Goal: Task Accomplishment & Management: Manage account settings

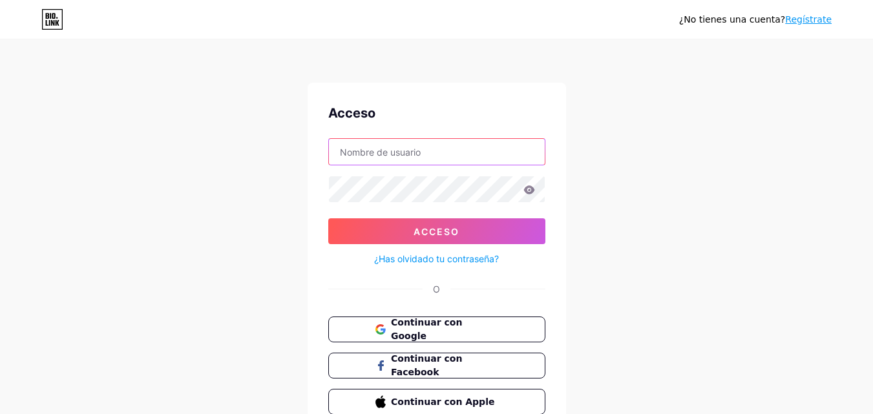
click at [393, 158] on input "text" at bounding box center [437, 152] width 216 height 26
type input "[EMAIL_ADDRESS][DOMAIN_NAME]"
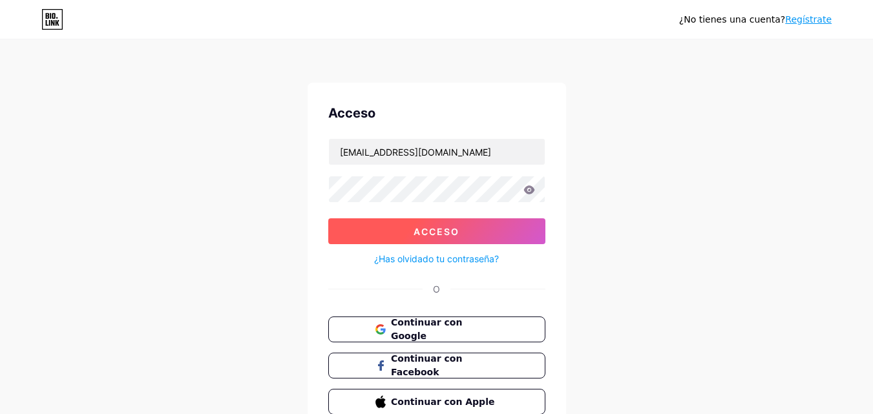
click at [424, 230] on font "Acceso" at bounding box center [436, 231] width 46 height 11
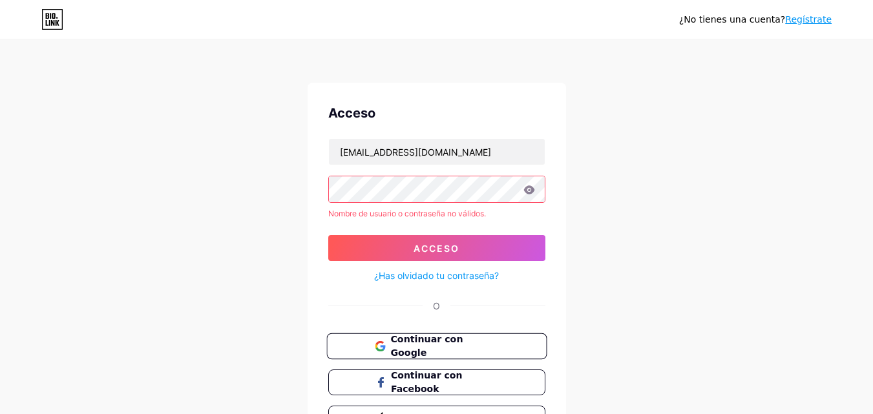
click at [448, 344] on font "Continuar con Google" at bounding box center [426, 346] width 72 height 25
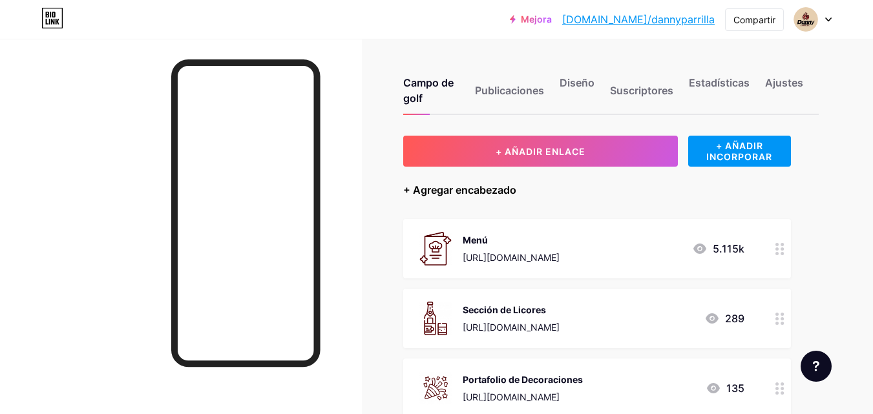
click at [429, 190] on font "+ Agregar encabezado" at bounding box center [459, 189] width 113 height 13
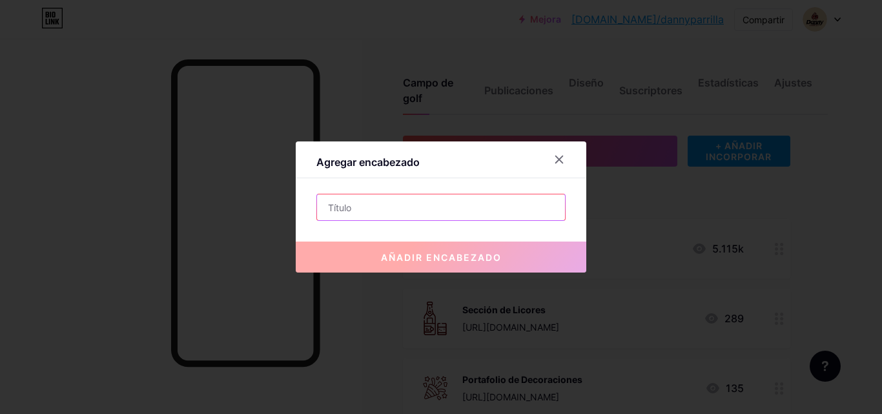
click at [351, 211] on input "text" at bounding box center [441, 207] width 248 height 26
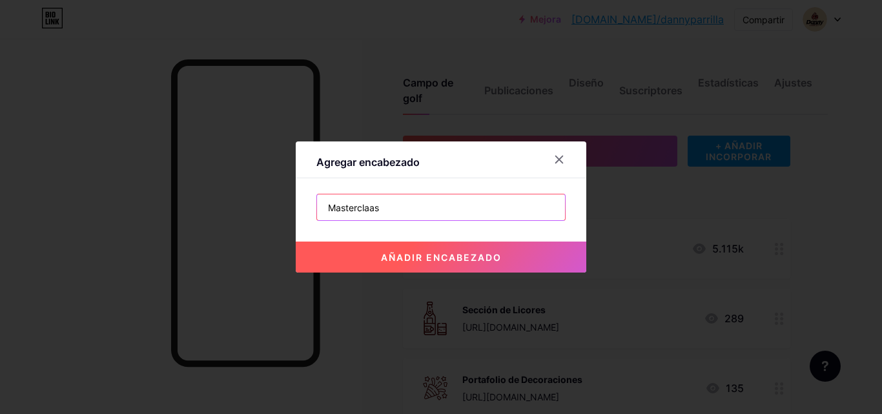
click at [362, 207] on input "Masterclaas" at bounding box center [441, 207] width 248 height 26
click at [377, 208] on input "Master Claas" at bounding box center [441, 207] width 248 height 26
type input "Master Class"
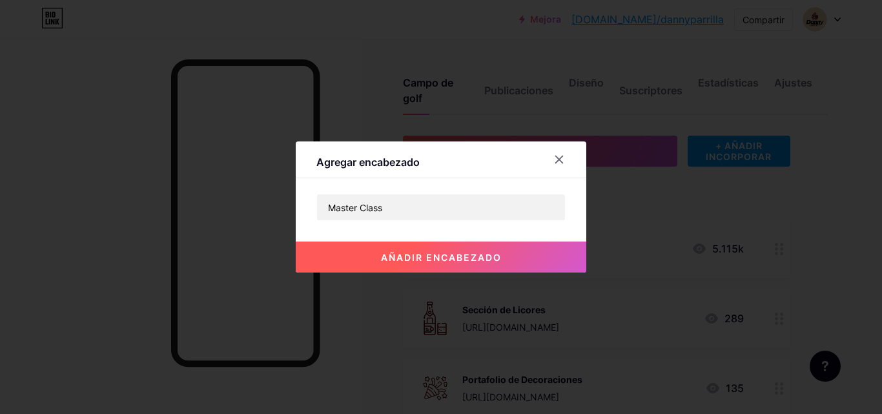
click at [448, 261] on font "añadir encabezado" at bounding box center [441, 257] width 121 height 11
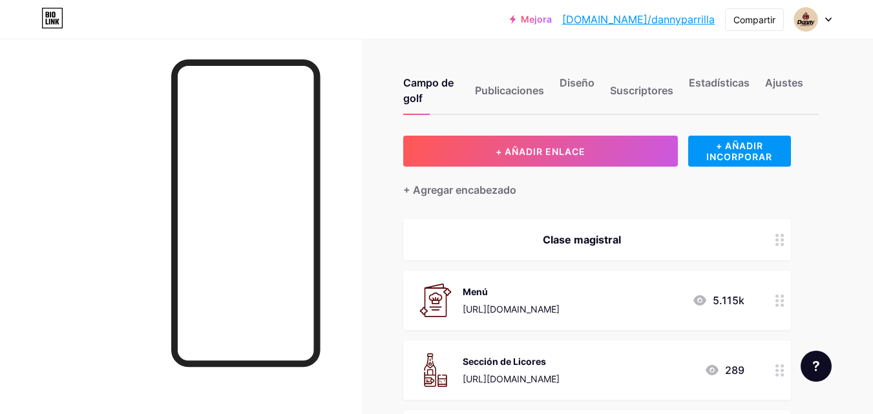
click at [580, 239] on font "Clase magistral" at bounding box center [582, 239] width 78 height 13
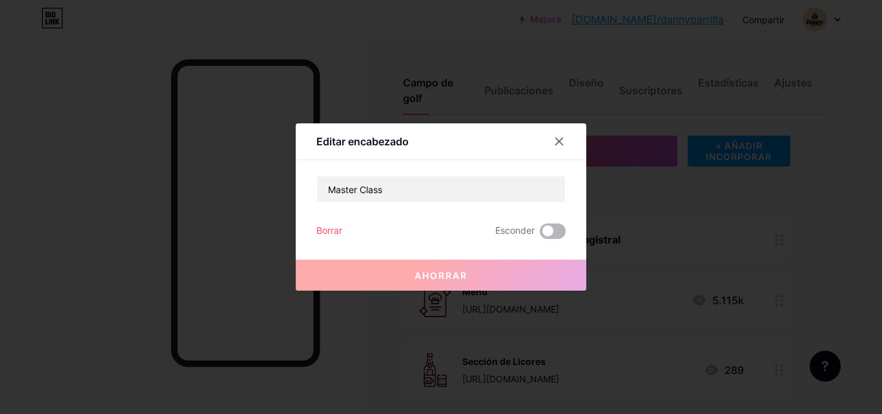
click at [550, 231] on span at bounding box center [553, 232] width 26 height 16
click at [540, 235] on input "checkbox" at bounding box center [540, 235] width 0 height 0
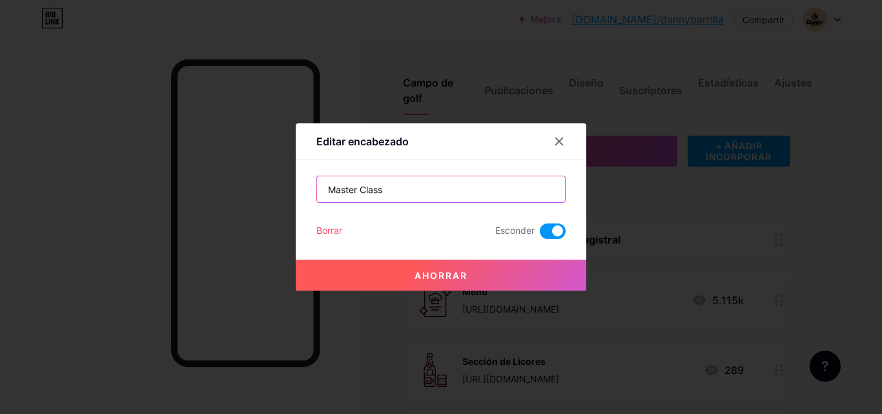
click at [360, 190] on input "Master Class" at bounding box center [441, 189] width 248 height 26
type input "MasterClass"
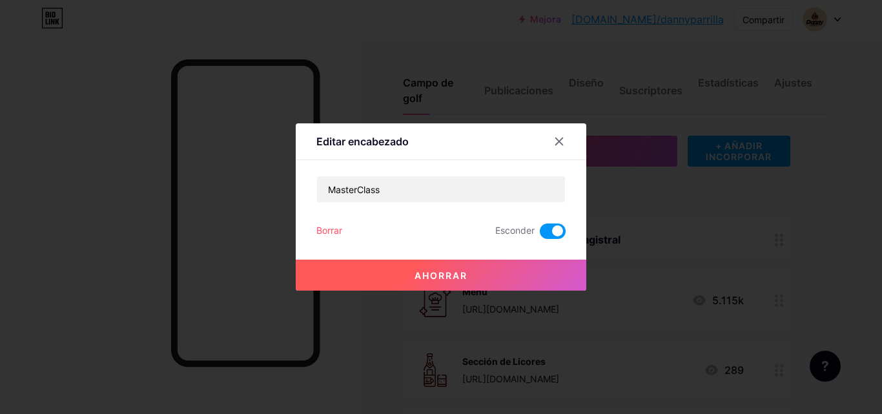
click at [437, 280] on font "Ahorrar" at bounding box center [441, 275] width 53 height 11
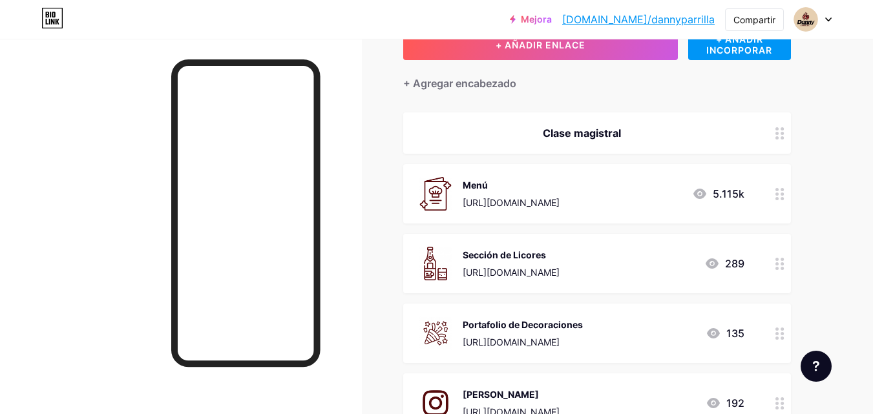
scroll to position [129, 0]
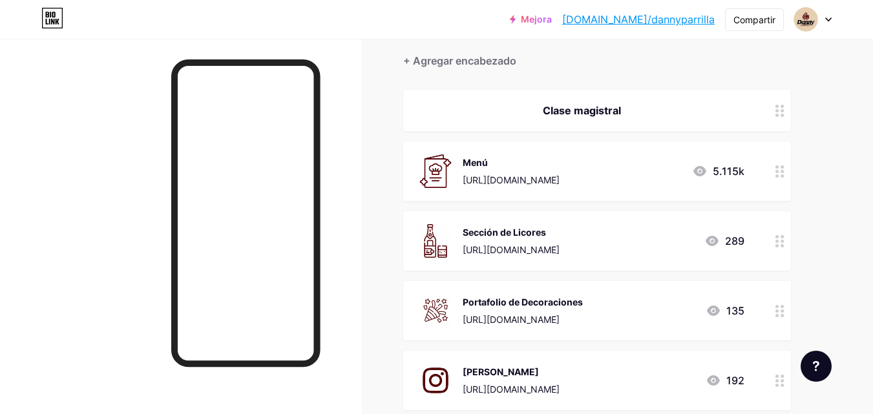
click at [562, 108] on font "Clase magistral" at bounding box center [582, 110] width 78 height 13
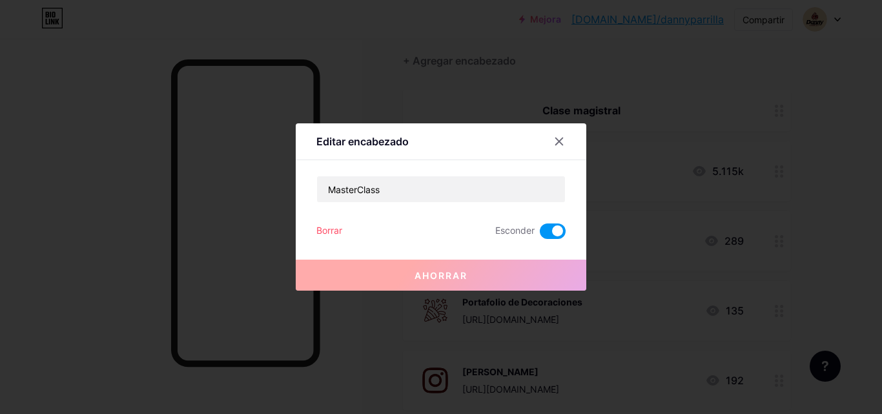
click at [330, 225] on font "Borrar" at bounding box center [330, 230] width 26 height 11
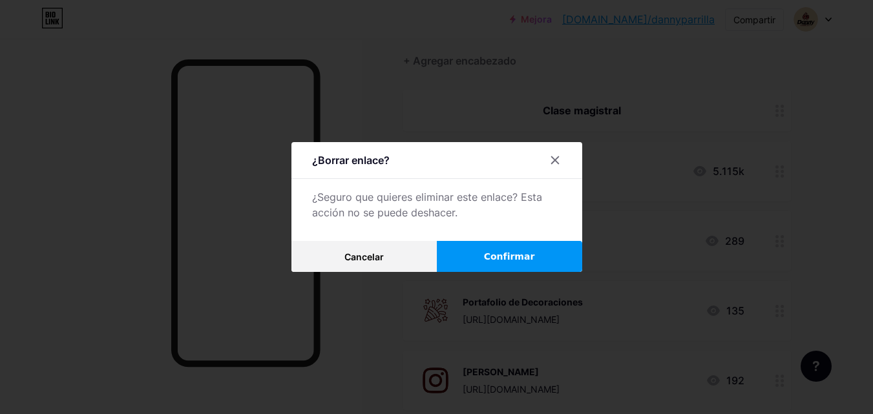
click at [507, 255] on font "Confirmar" at bounding box center [509, 256] width 51 height 10
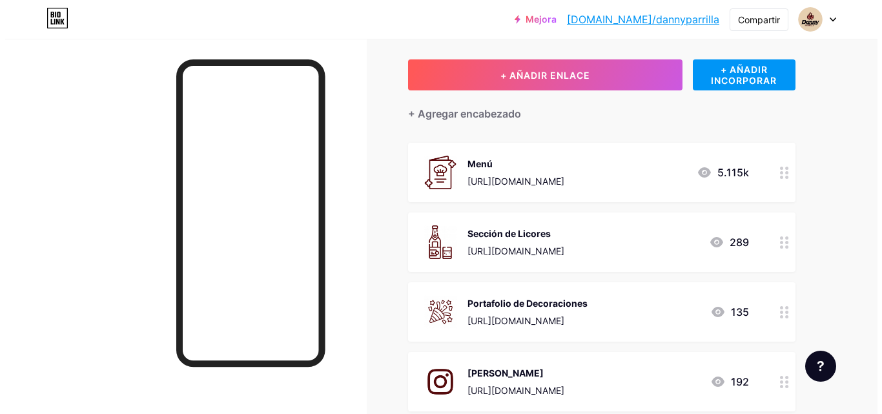
scroll to position [0, 0]
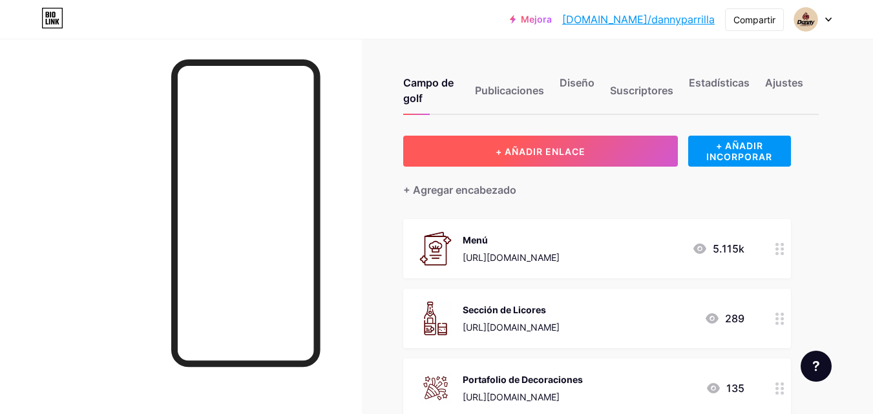
click at [530, 147] on font "+ AÑADIR ENLACE" at bounding box center [541, 151] width 90 height 11
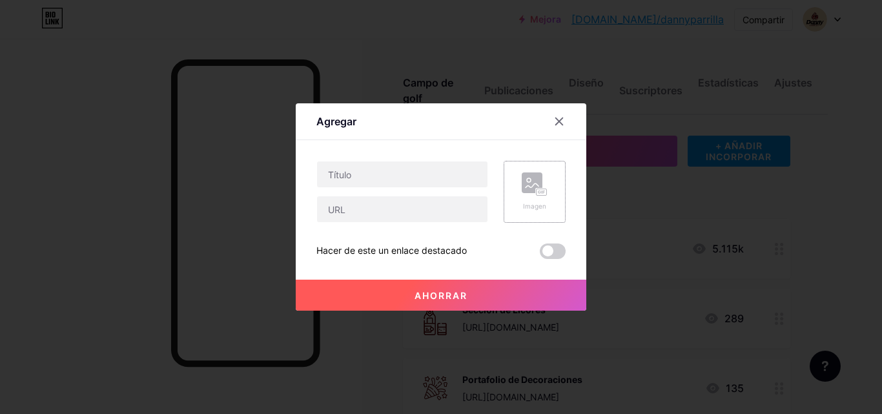
click at [530, 188] on rect at bounding box center [532, 182] width 21 height 21
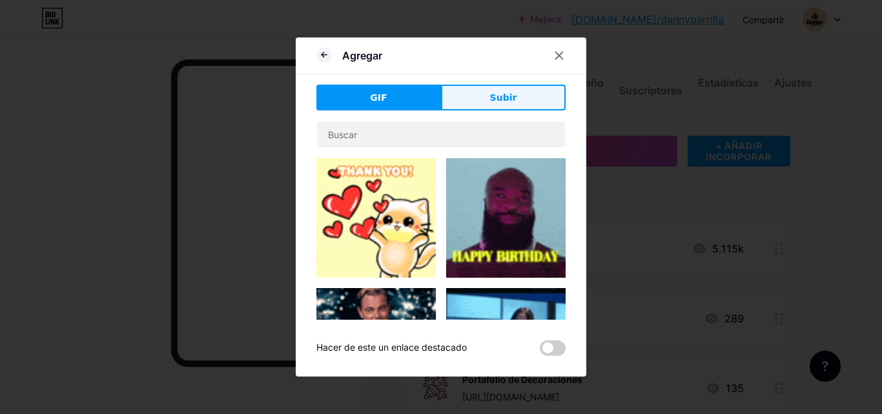
click at [497, 99] on font "Subir" at bounding box center [503, 97] width 27 height 10
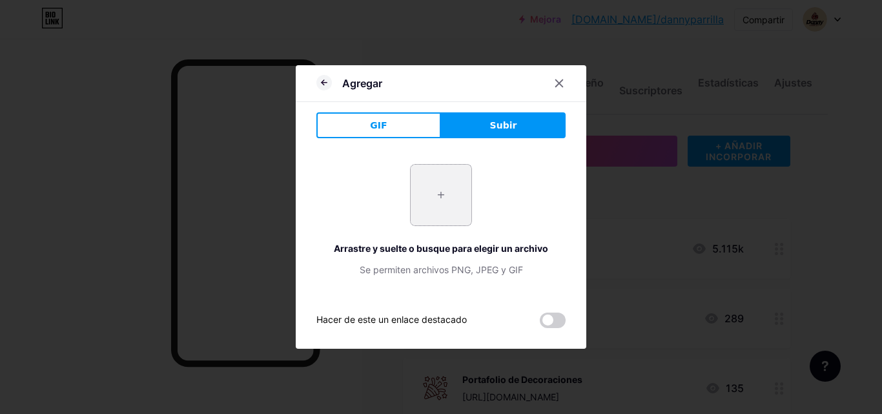
click at [436, 197] on input "file" at bounding box center [441, 195] width 61 height 61
type input "C:\fakepath\De todo! (25).png"
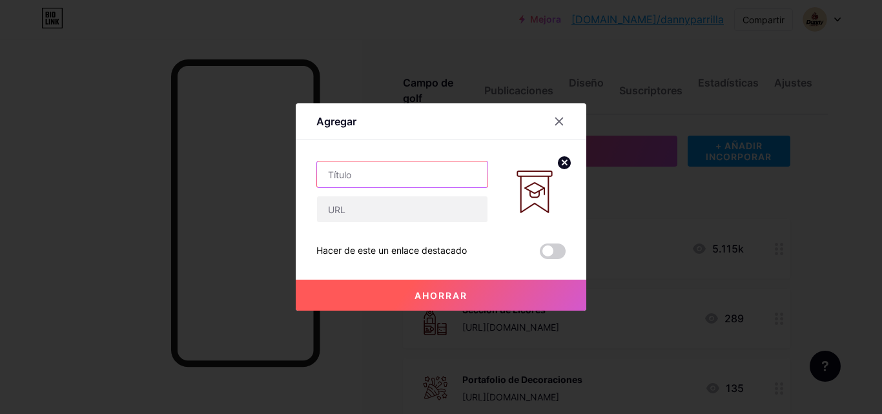
click at [376, 179] on input "text" at bounding box center [402, 175] width 171 height 26
type input "Master Class"
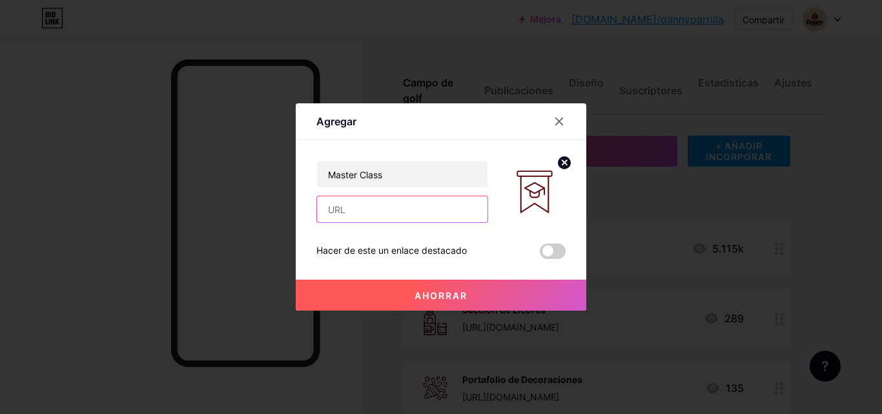
click at [358, 210] on input "text" at bounding box center [402, 209] width 171 height 26
paste input "https://drive.google.com/drive/folders/13Zhd8hkNSq-Ys9b-QU5DZ51zJdEb3S1E"
type input "https://drive.google.com/drive/folders/13Zhd8hkNSq-Ys9b-QU5DZ51zJdEb3S1E"
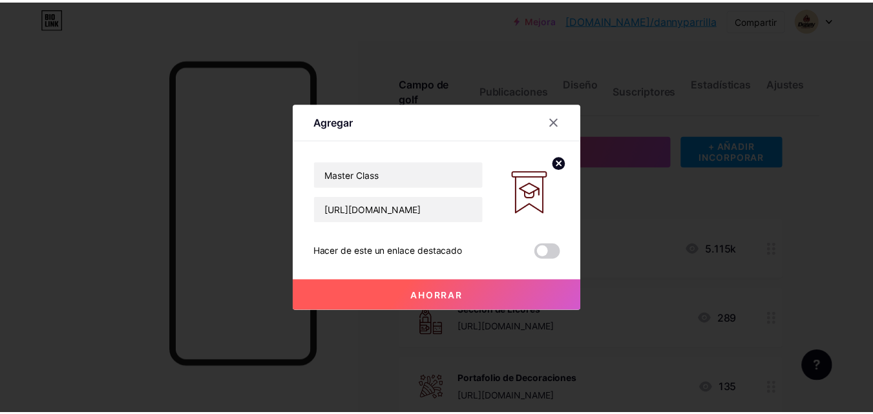
scroll to position [0, 0]
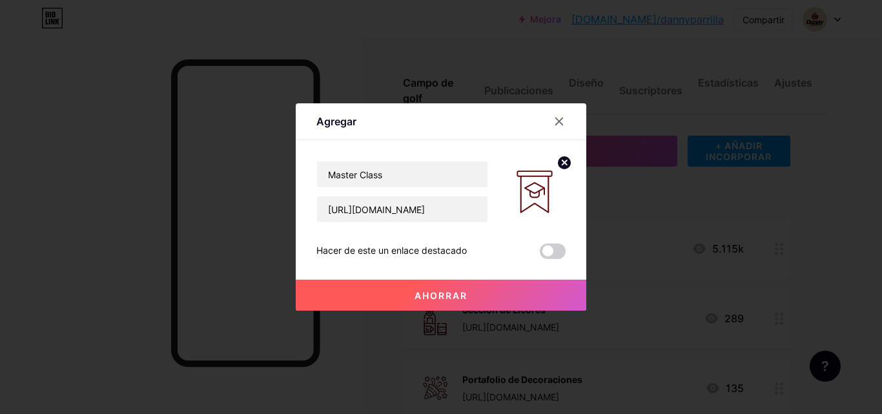
click at [440, 295] on font "Ahorrar" at bounding box center [441, 295] width 53 height 11
